Goal: Transaction & Acquisition: Purchase product/service

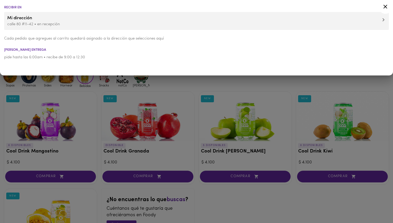
click at [209, 86] on div at bounding box center [196, 111] width 393 height 223
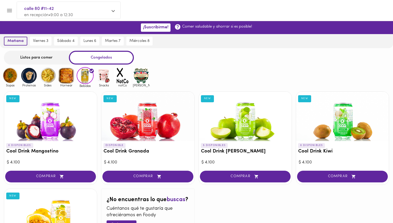
click at [11, 41] on span "mañana" at bounding box center [16, 41] width 16 height 5
click at [31, 60] on div "Listos para comer" at bounding box center [36, 58] width 65 height 14
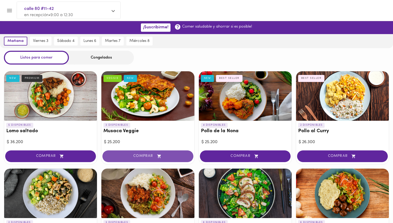
click at [148, 156] on span "COMPRAR" at bounding box center [148, 156] width 78 height 4
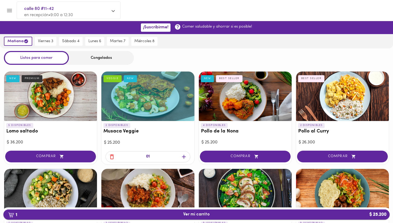
click at [215, 213] on span "1 Ver mi carrito $ 25.200" at bounding box center [197, 214] width 378 height 5
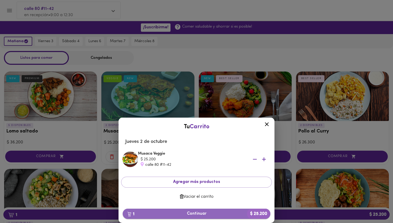
click at [225, 213] on span "1 Continuar $ 25.200" at bounding box center [196, 213] width 139 height 5
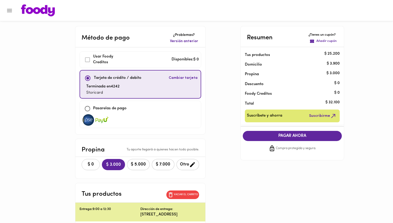
click at [92, 162] on span "$ 0" at bounding box center [90, 164] width 11 height 5
click at [285, 138] on span "PAGAR AHORA" at bounding box center [292, 135] width 89 height 5
